Goal: Check status: Check status

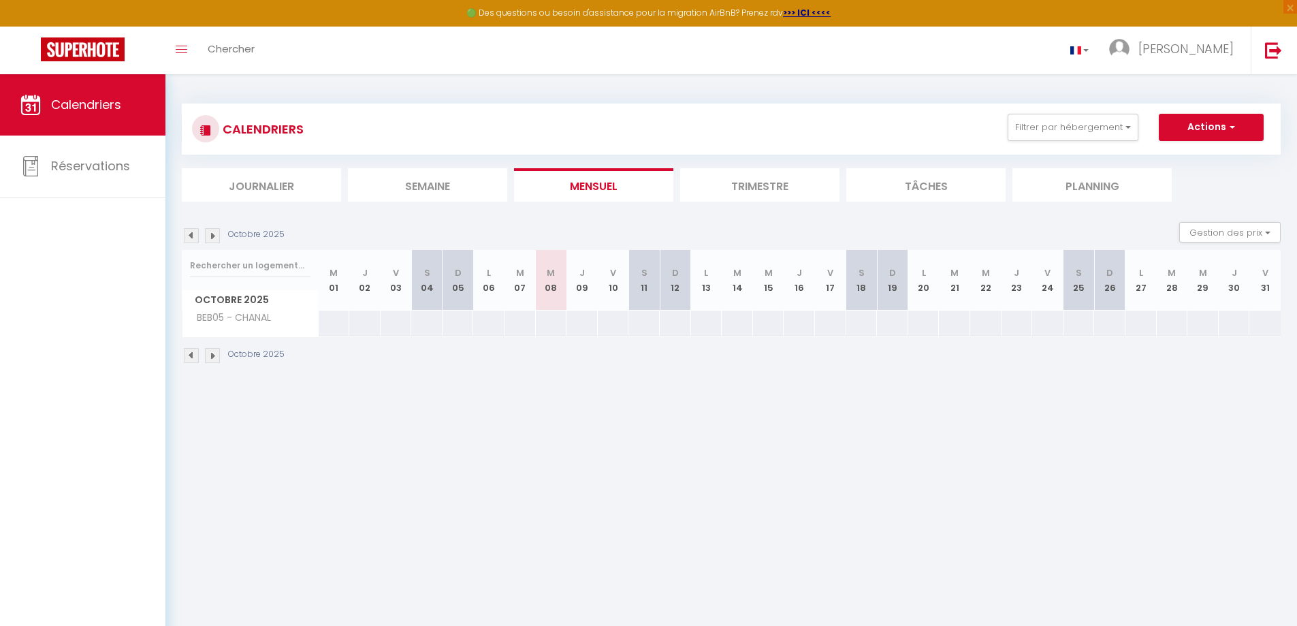
click at [765, 188] on li "Trimestre" at bounding box center [759, 184] width 159 height 33
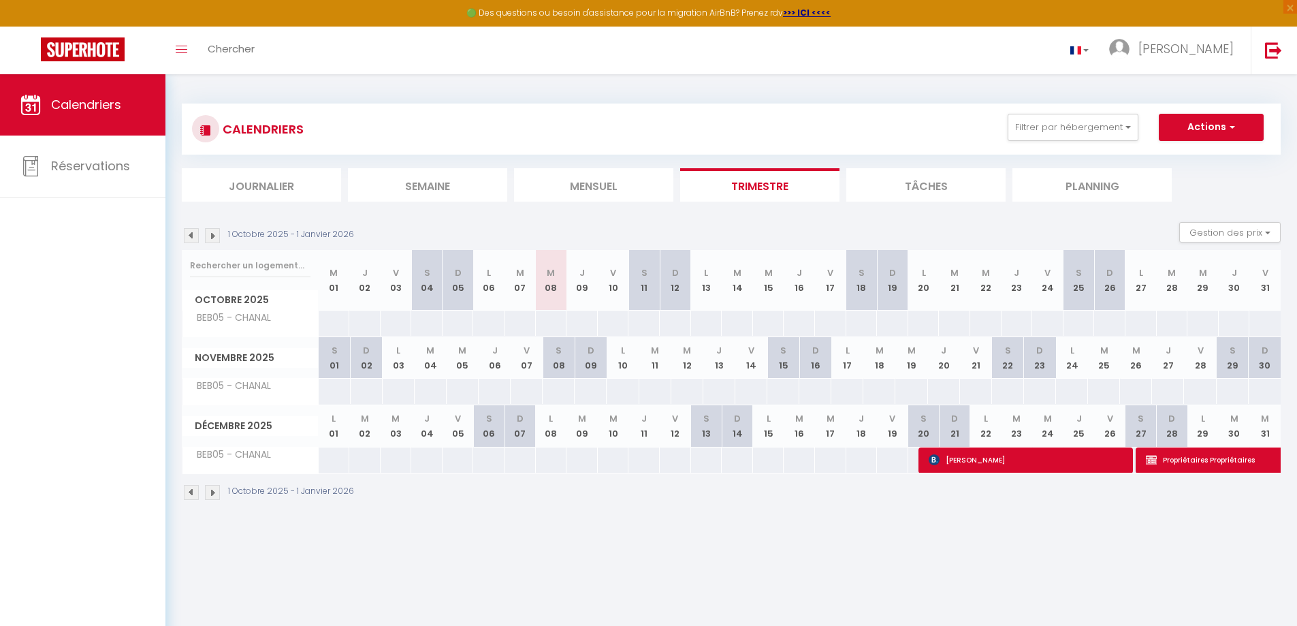
click at [210, 233] on img at bounding box center [212, 235] width 15 height 15
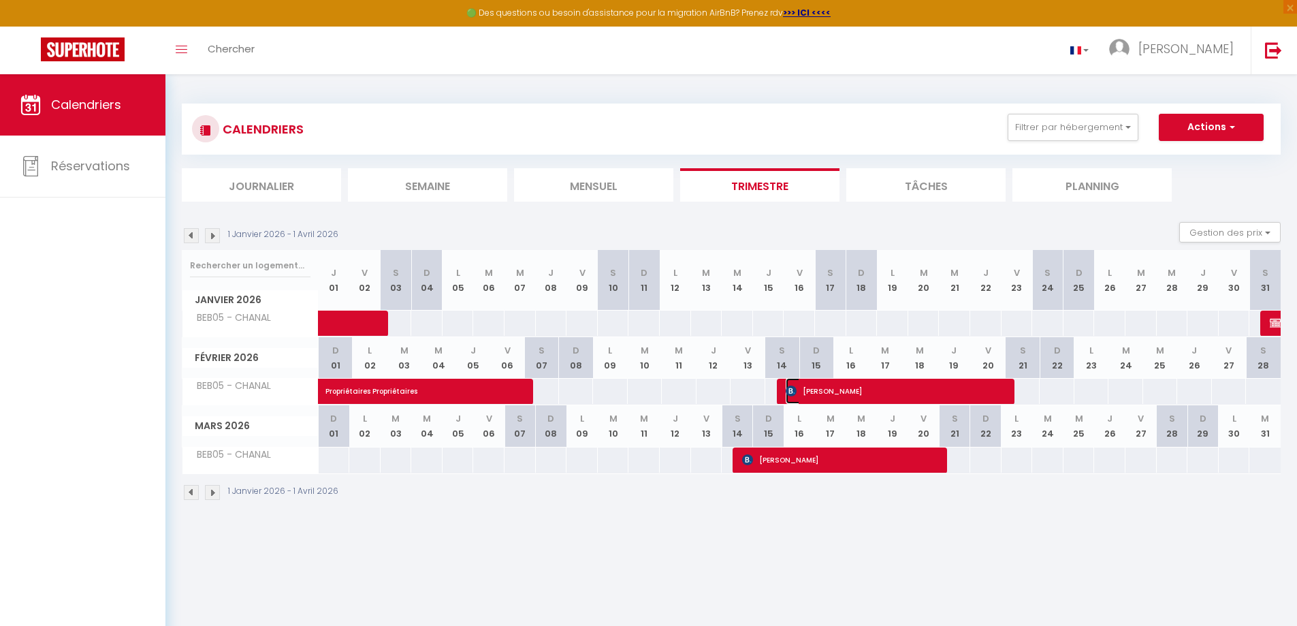
click at [885, 392] on span "[PERSON_NAME]" at bounding box center [884, 391] width 198 height 26
select select "OK"
select select "KO"
select select "0"
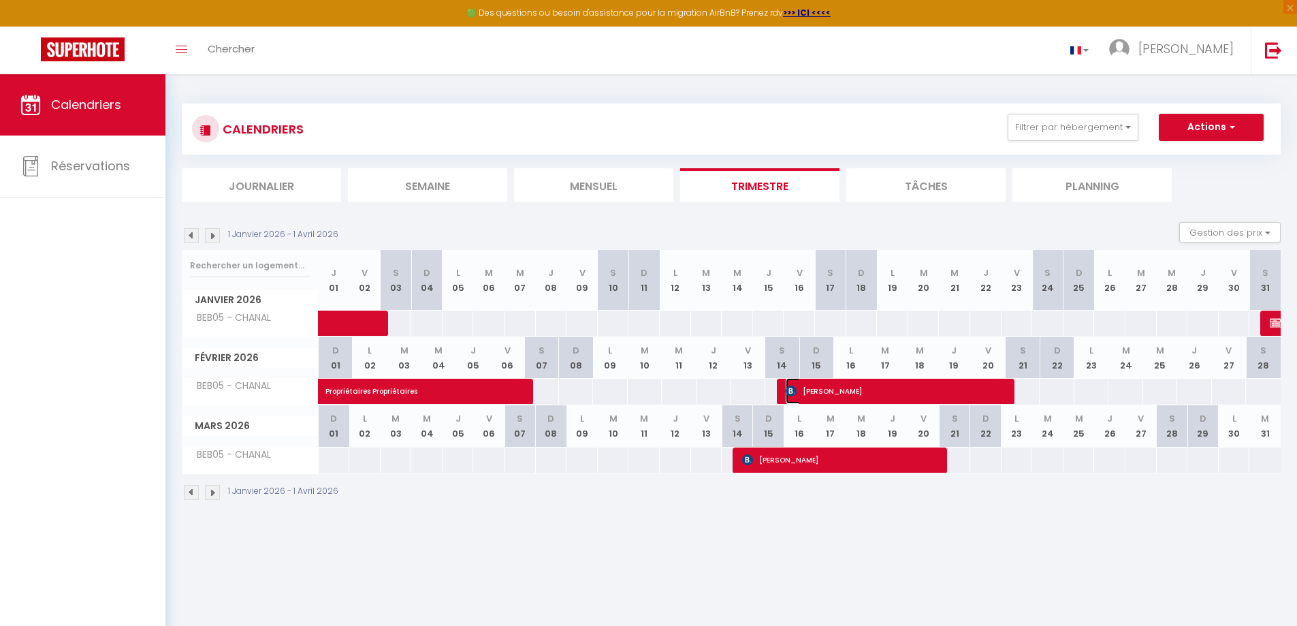
select select "1"
select select
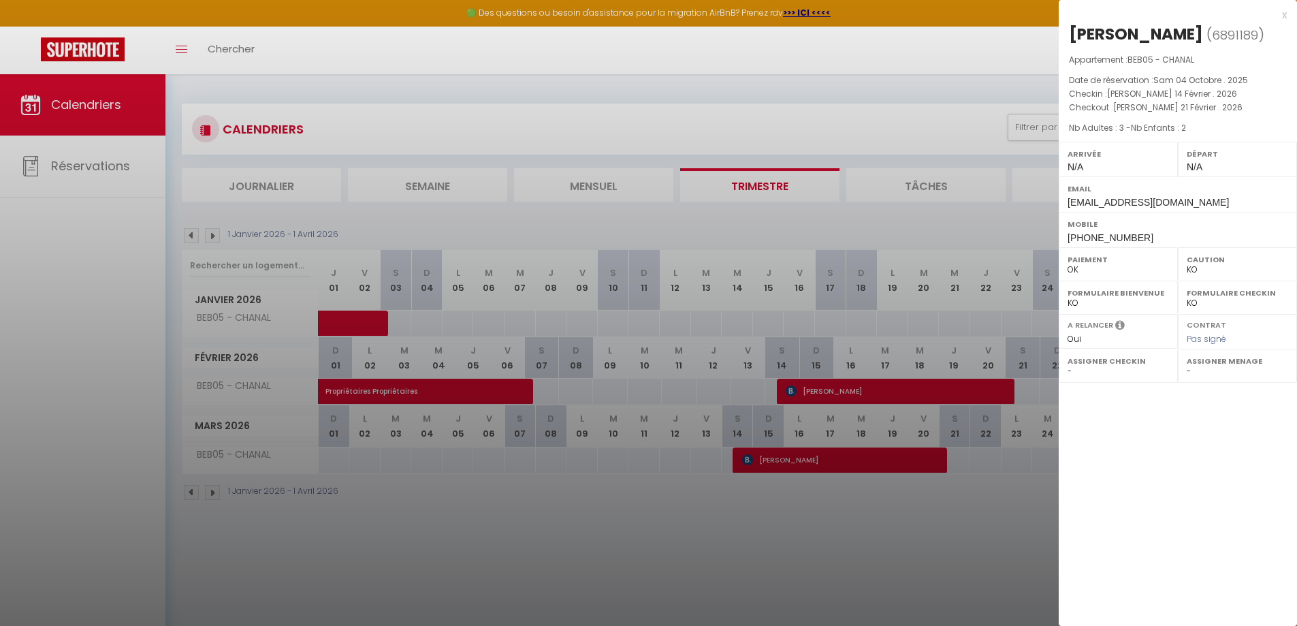
click at [50, 401] on div at bounding box center [648, 313] width 1297 height 626
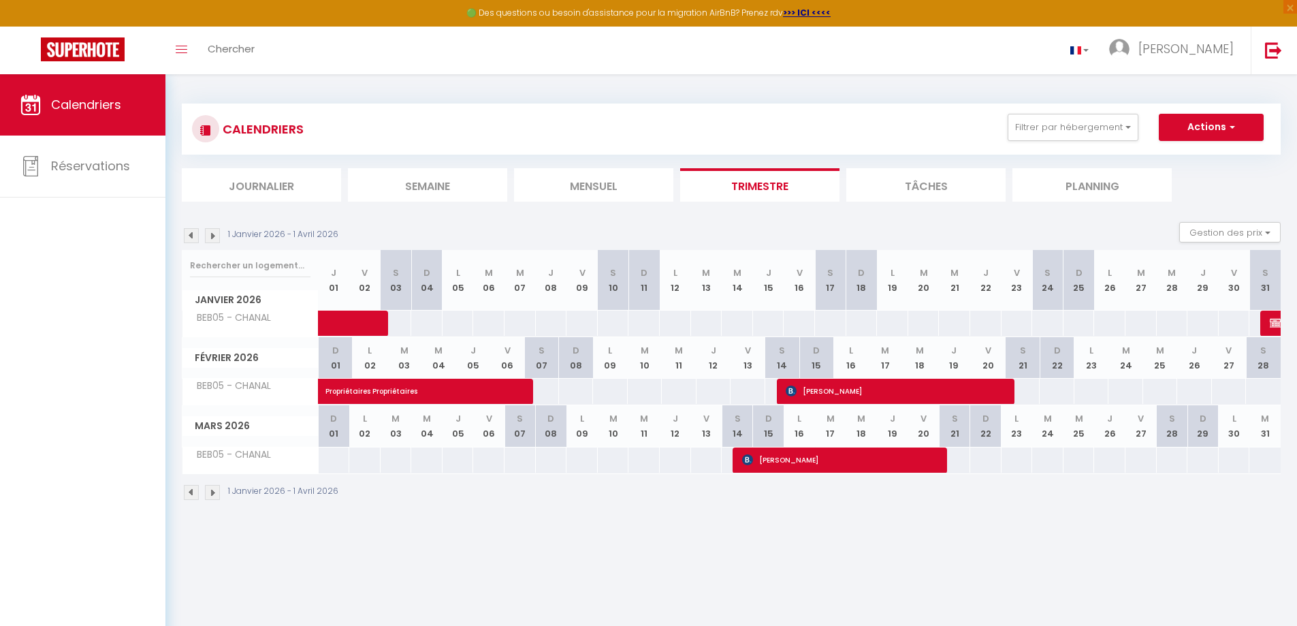
click at [191, 238] on img at bounding box center [191, 235] width 15 height 15
